Goal: Register for event/course

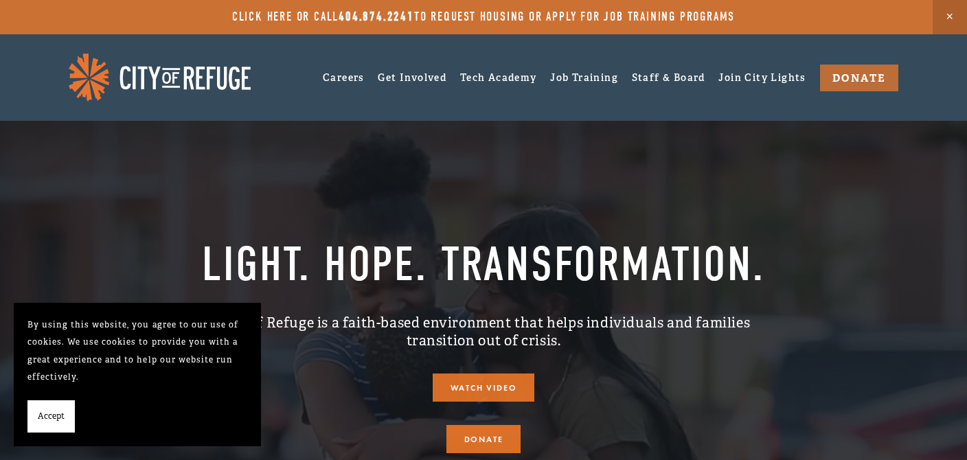
click at [56, 418] on span "Accept" at bounding box center [51, 417] width 27 height 18
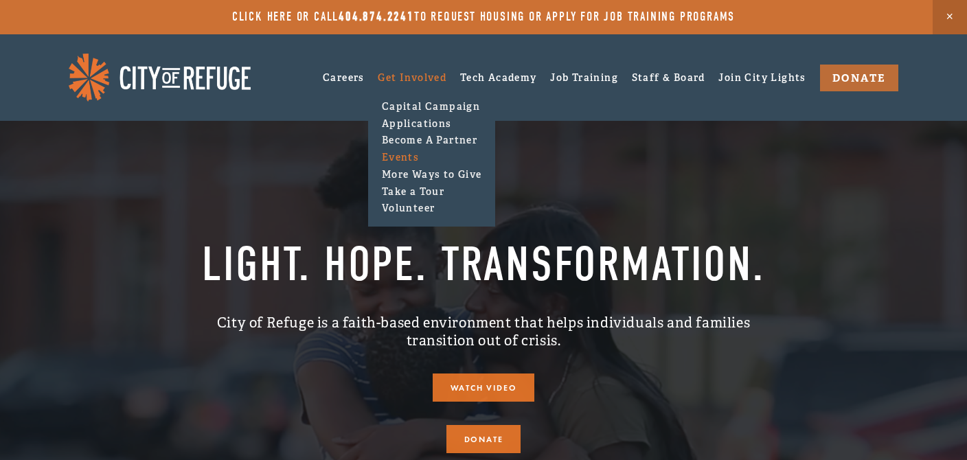
click at [387, 159] on link "Events" at bounding box center [432, 157] width 108 height 17
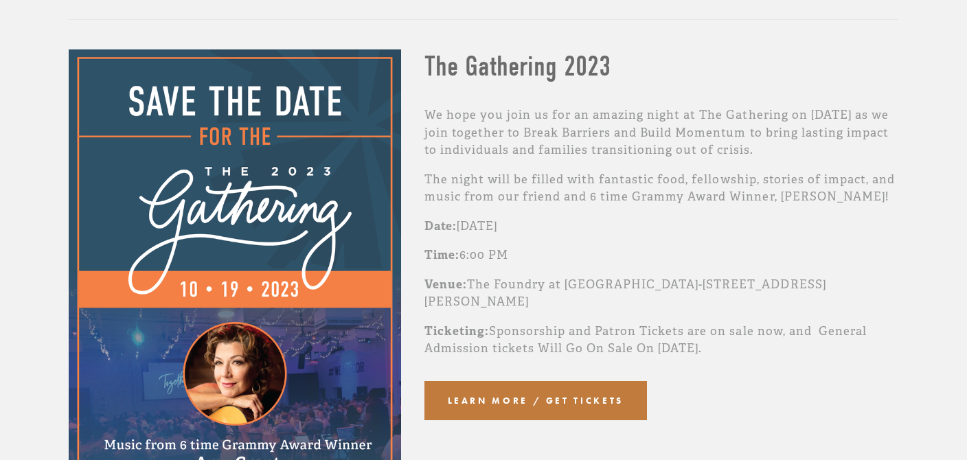
scroll to position [155, 0]
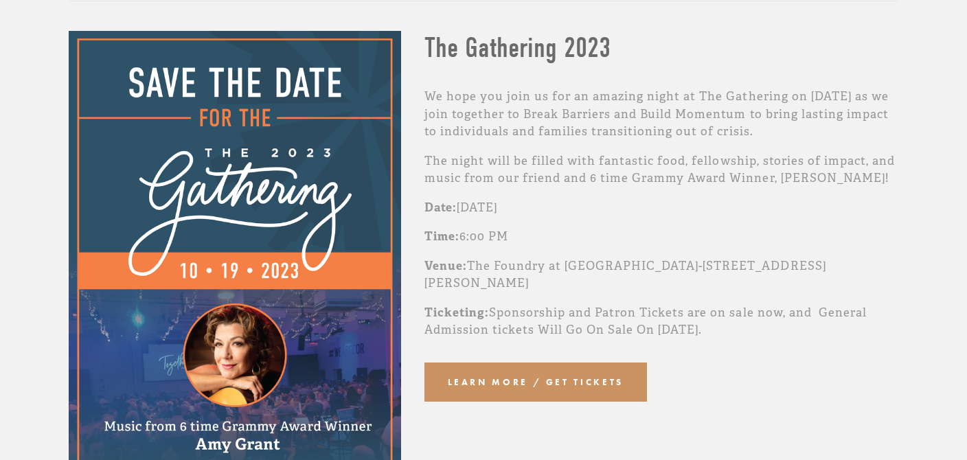
click at [541, 380] on link "Learn more / get tickets" at bounding box center [535, 382] width 223 height 39
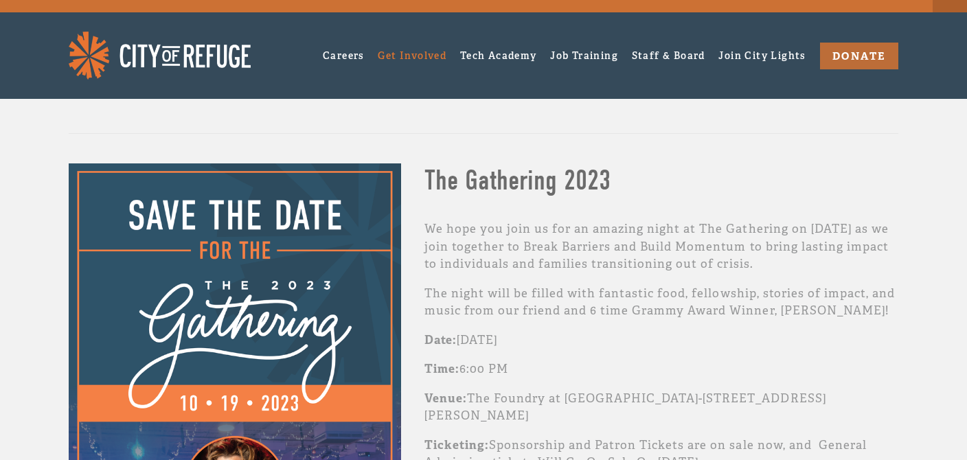
scroll to position [16, 0]
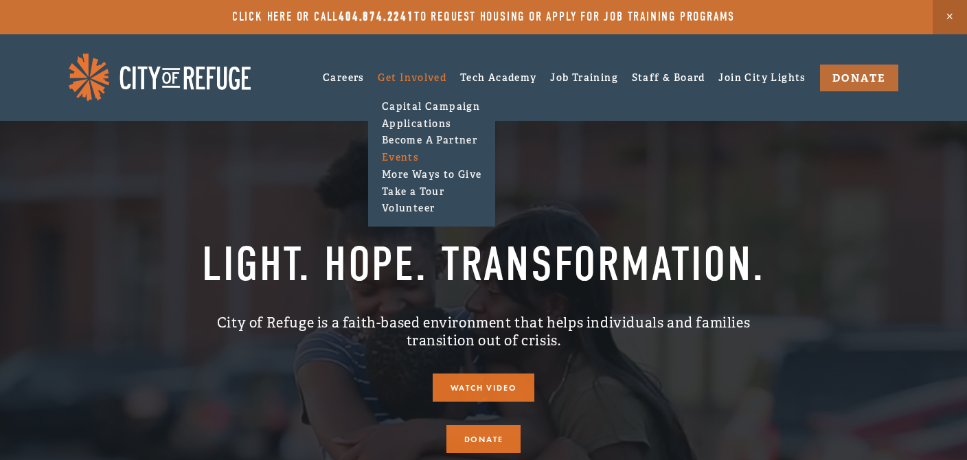
click at [389, 154] on link "Events" at bounding box center [432, 157] width 108 height 17
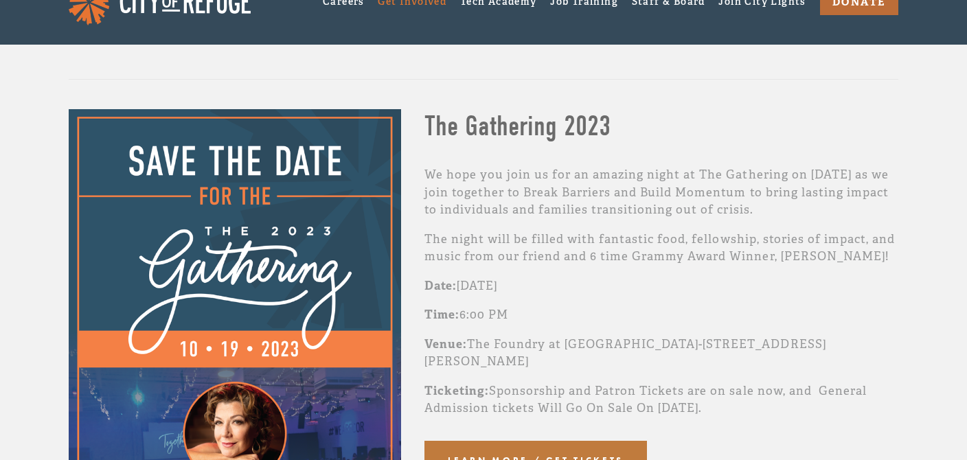
scroll to position [54, 0]
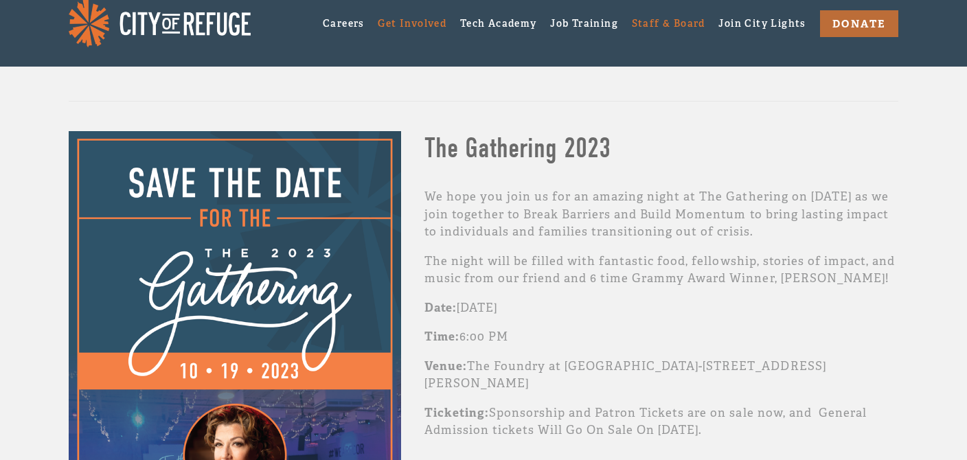
click at [667, 23] on link "Staff & Board" at bounding box center [668, 22] width 73 height 21
